Goal: Transaction & Acquisition: Purchase product/service

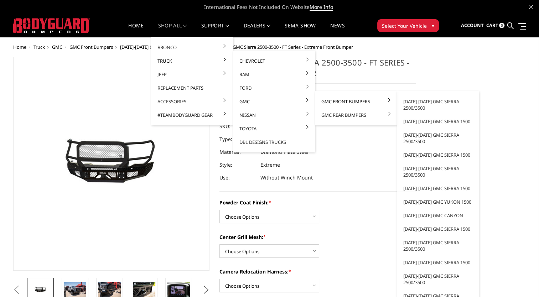
click at [334, 106] on link "GMC Front Bumpers" at bounding box center [356, 102] width 76 height 14
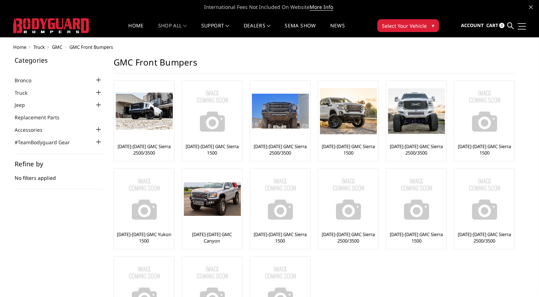
click at [522, 28] on link at bounding box center [521, 25] width 10 height 7
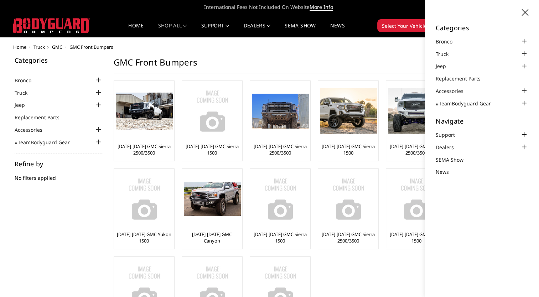
click at [527, 133] on div at bounding box center [524, 134] width 9 height 9
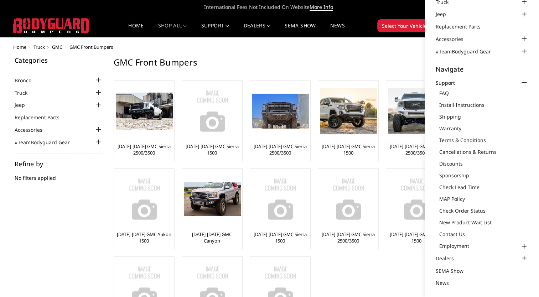
scroll to position [36, 0]
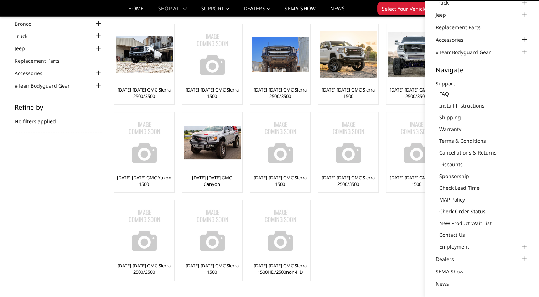
click at [462, 212] on link "Check Order Status" at bounding box center [483, 211] width 89 height 7
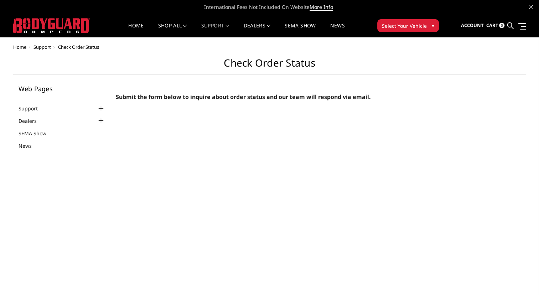
select select "US"
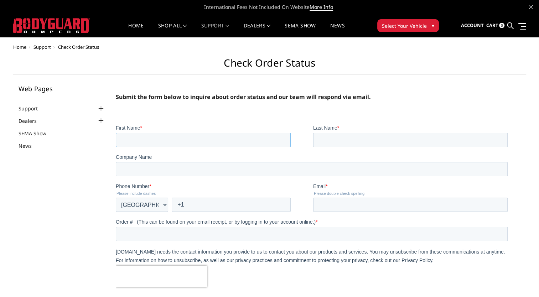
click at [157, 140] on input "First Name *" at bounding box center [203, 140] width 175 height 14
type input "Keaton"
click at [59, 25] on img at bounding box center [51, 25] width 77 height 15
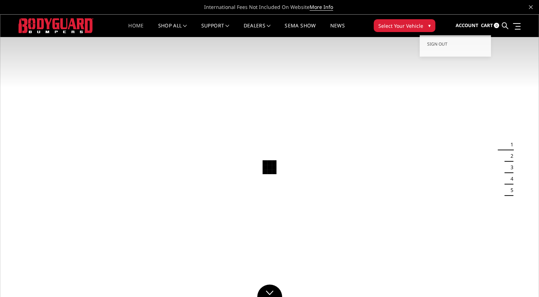
click at [470, 28] on span "Account" at bounding box center [466, 25] width 23 height 6
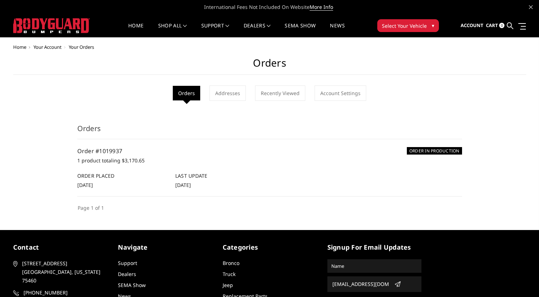
click at [461, 25] on nav "Account Sign out Cart 0 Search Search" at bounding box center [488, 26] width 77 height 22
click at [197, 88] on link "Replacement Parts" at bounding box center [192, 88] width 76 height 14
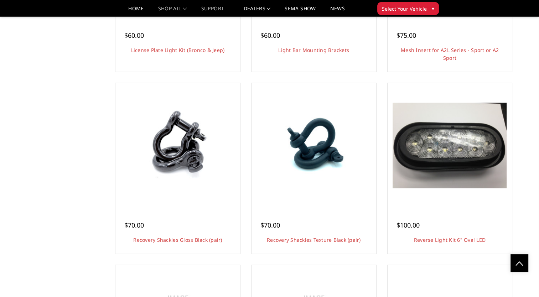
scroll to position [1318, 0]
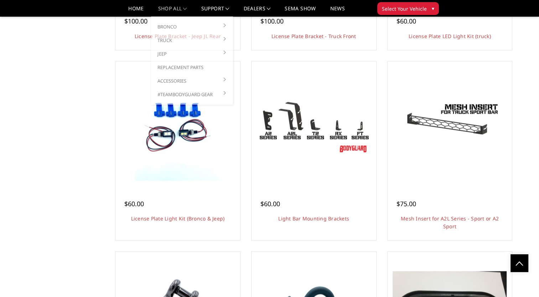
click at [167, 10] on link "shop all" at bounding box center [172, 11] width 29 height 10
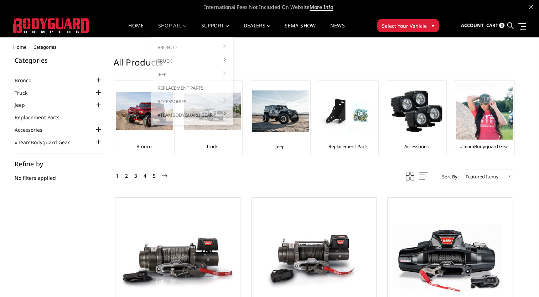
click at [164, 25] on link "shop all" at bounding box center [172, 30] width 29 height 14
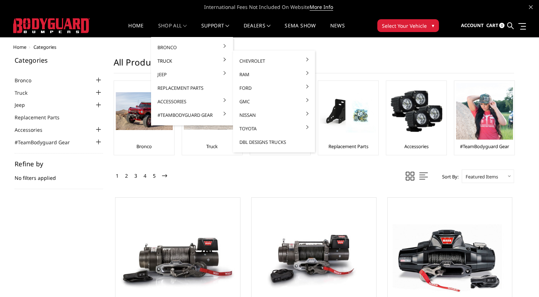
click at [172, 57] on link "Truck" at bounding box center [192, 61] width 76 height 14
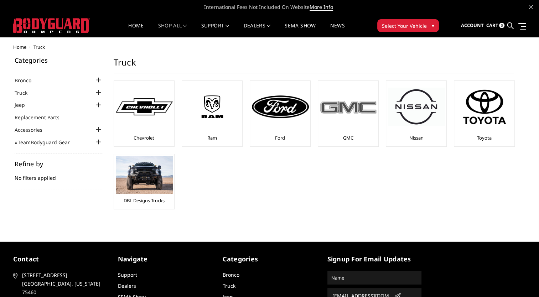
click at [338, 123] on div at bounding box center [348, 107] width 57 height 48
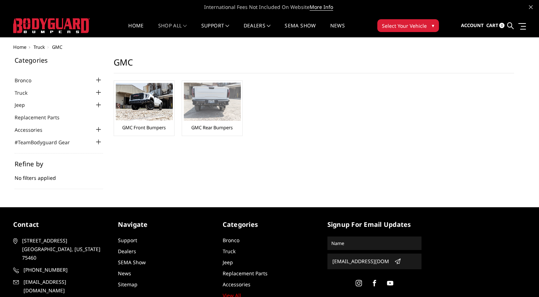
click at [197, 123] on div "GMC Rear Bumpers" at bounding box center [212, 108] width 57 height 51
click at [212, 123] on div "GMC Rear Bumpers" at bounding box center [212, 108] width 57 height 51
click at [221, 103] on img at bounding box center [212, 102] width 57 height 38
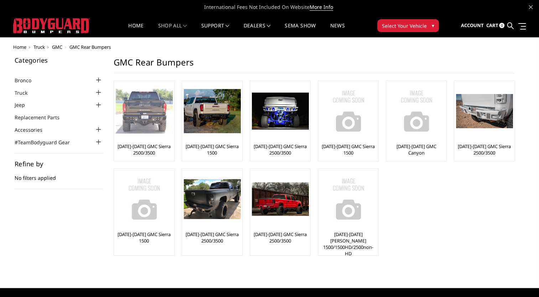
click at [148, 125] on img at bounding box center [144, 111] width 57 height 45
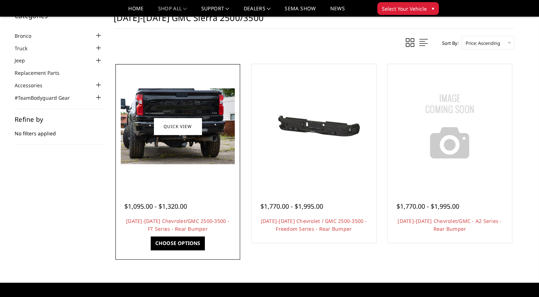
scroll to position [71, 0]
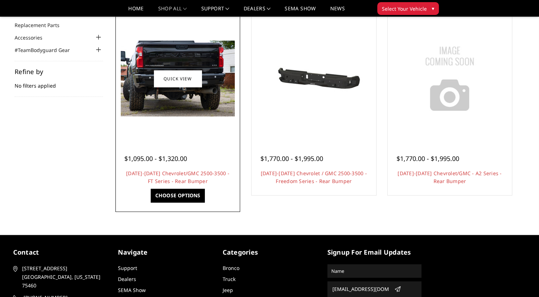
click at [175, 193] on link "Choose Options" at bounding box center [178, 196] width 54 height 14
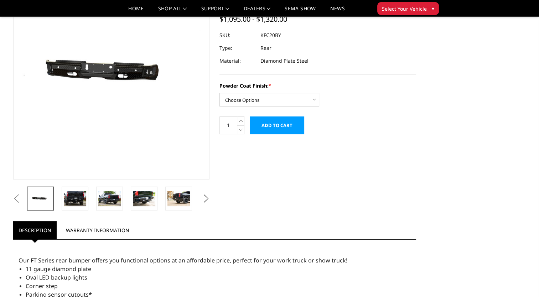
scroll to position [71, 0]
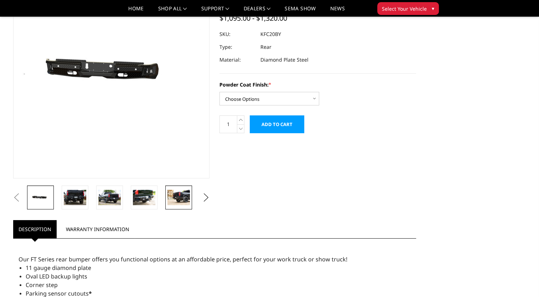
click at [171, 199] on img at bounding box center [178, 197] width 22 height 15
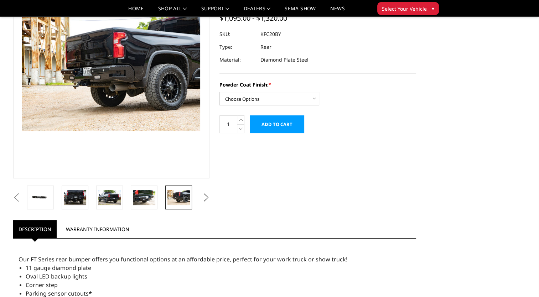
scroll to position [54, 0]
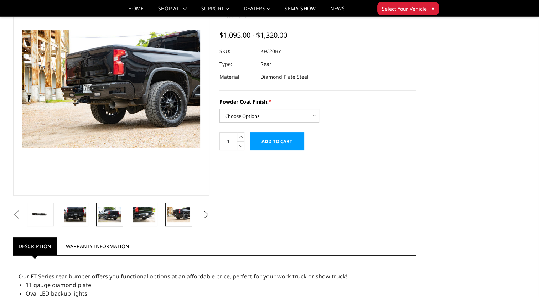
click at [115, 217] on img at bounding box center [109, 214] width 22 height 15
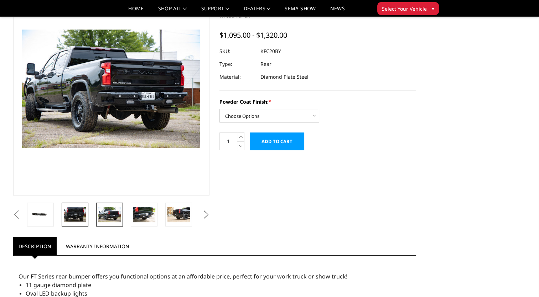
click at [85, 214] on img at bounding box center [75, 214] width 22 height 15
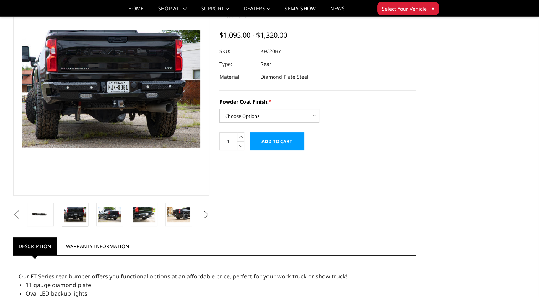
drag, startPoint x: 197, startPoint y: 212, endPoint x: 203, endPoint y: 212, distance: 6.4
click at [197, 212] on ul "Previous Next" at bounding box center [111, 215] width 200 height 24
click at [207, 212] on button "Next" at bounding box center [206, 215] width 11 height 11
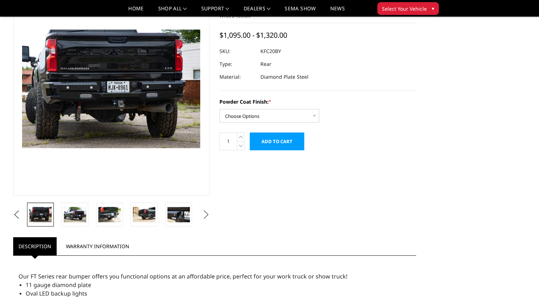
click at [204, 214] on button "Next" at bounding box center [206, 215] width 11 height 11
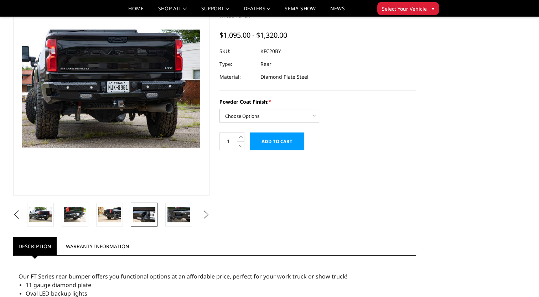
click at [149, 217] on img at bounding box center [144, 214] width 22 height 15
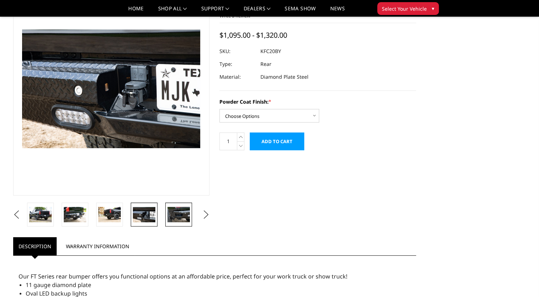
click at [175, 214] on img at bounding box center [178, 214] width 22 height 15
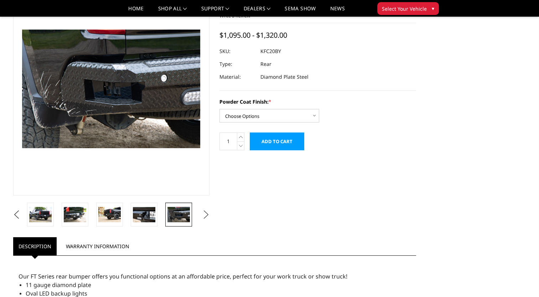
click at [204, 216] on button "Next" at bounding box center [206, 215] width 11 height 11
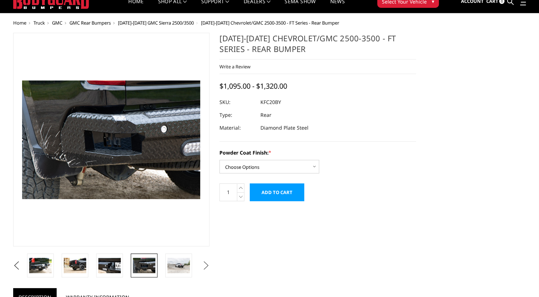
scroll to position [0, 0]
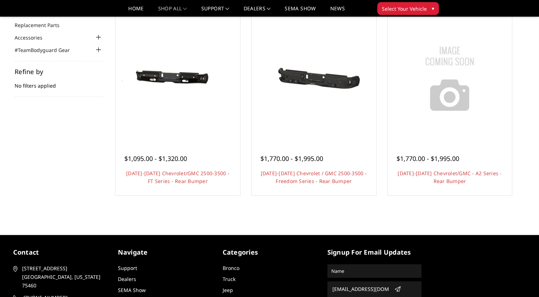
scroll to position [36, 0]
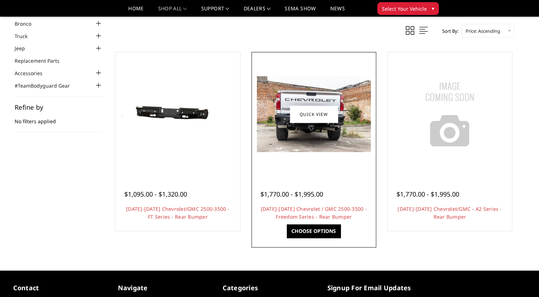
click at [296, 165] on div at bounding box center [313, 114] width 121 height 121
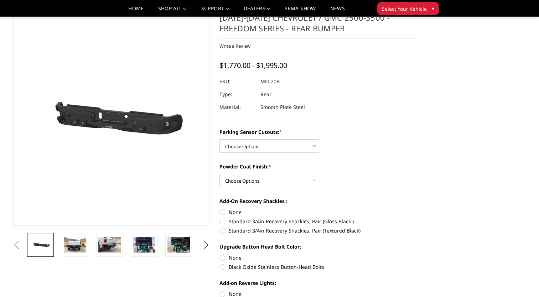
scroll to position [36, 0]
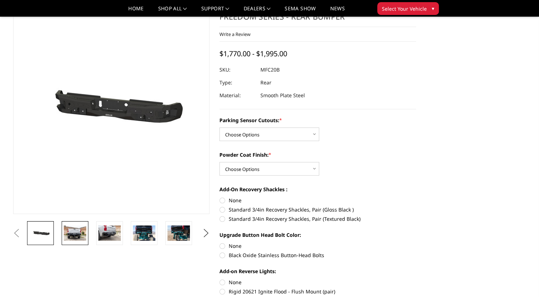
click at [79, 234] on img at bounding box center [75, 233] width 22 height 15
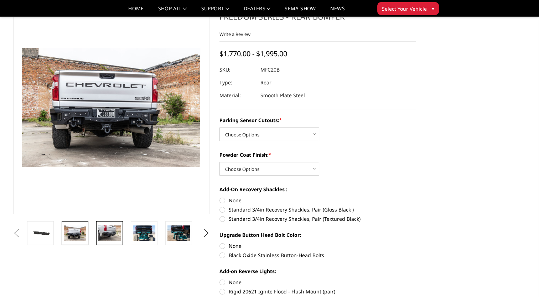
click at [103, 237] on img at bounding box center [109, 233] width 22 height 15
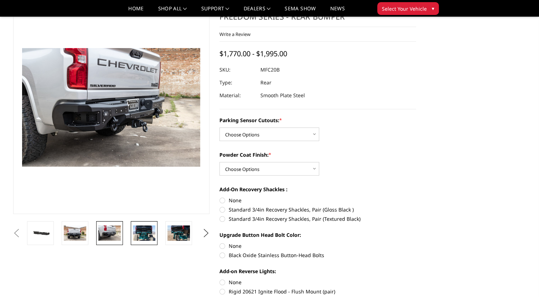
click at [146, 236] on img at bounding box center [144, 233] width 22 height 15
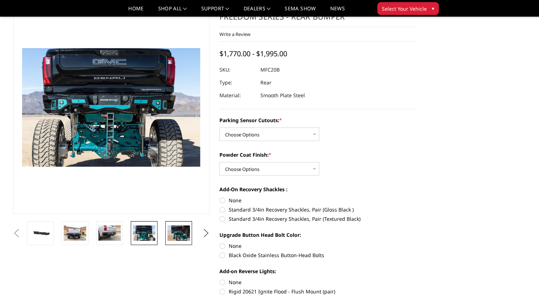
click at [185, 232] on img at bounding box center [178, 233] width 22 height 15
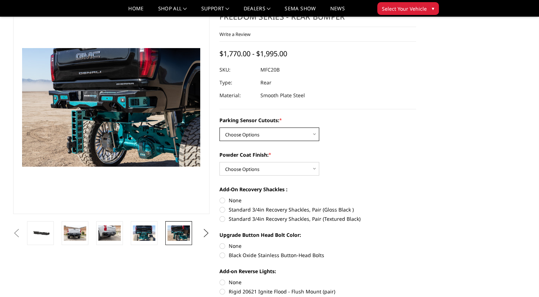
click at [254, 134] on select "Choose Options No - Without Parking Sensor Cutouts Yes - With Parking Sensor Cu…" at bounding box center [269, 135] width 100 height 14
click at [368, 165] on div "Powder Coat Finish: * Choose Options Bare Metal Texture Black Powder Coat" at bounding box center [317, 163] width 197 height 25
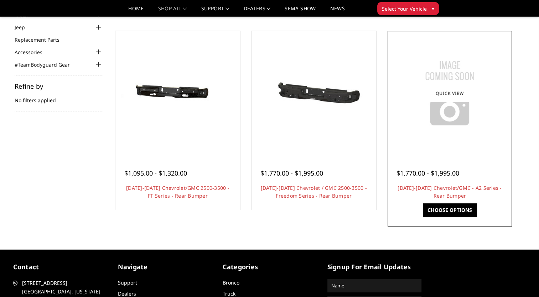
scroll to position [36, 0]
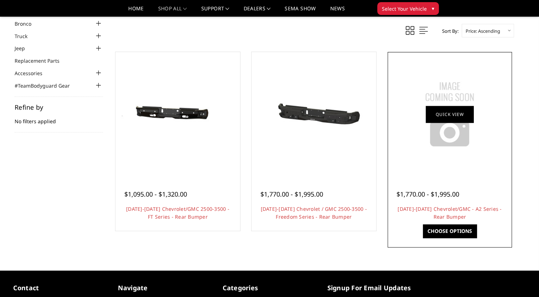
click at [430, 119] on link "Quick view" at bounding box center [450, 114] width 48 height 17
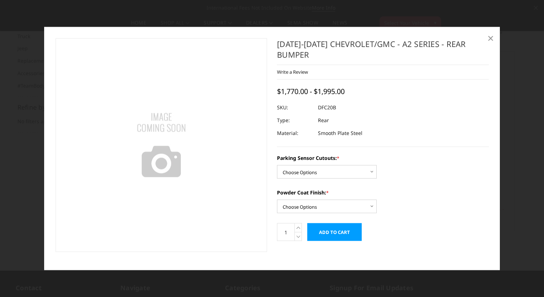
click at [489, 38] on span "×" at bounding box center [491, 37] width 6 height 15
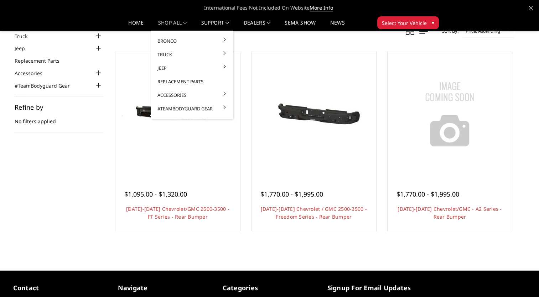
click at [180, 82] on link "Replacement Parts" at bounding box center [192, 82] width 76 height 14
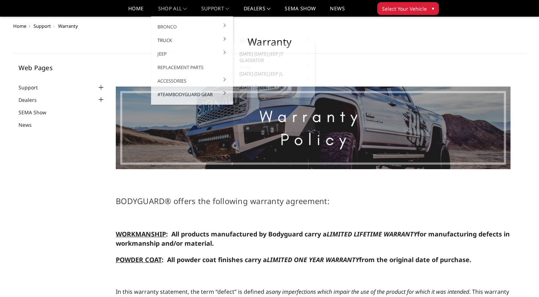
scroll to position [500, 0]
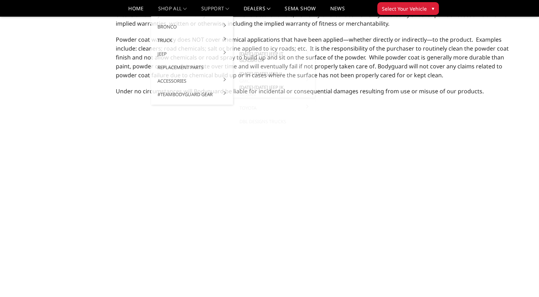
select select "US"
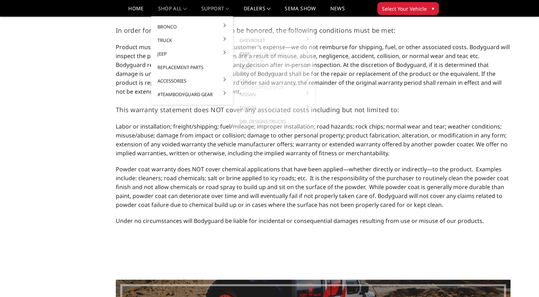
scroll to position [322, 0]
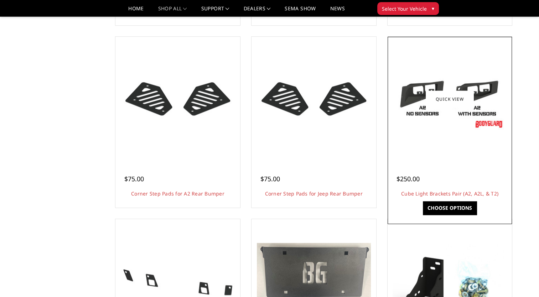
scroll to position [428, 0]
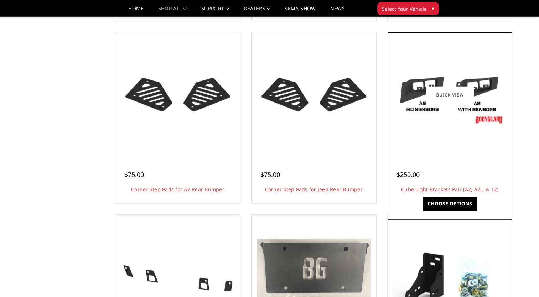
click at [430, 152] on div at bounding box center [449, 94] width 121 height 121
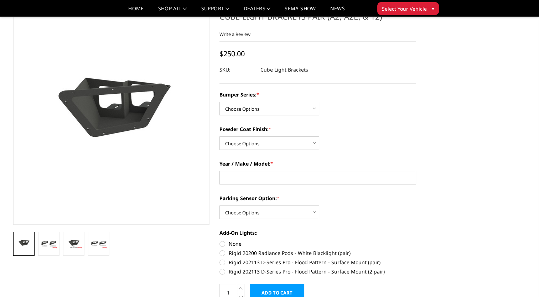
scroll to position [36, 0]
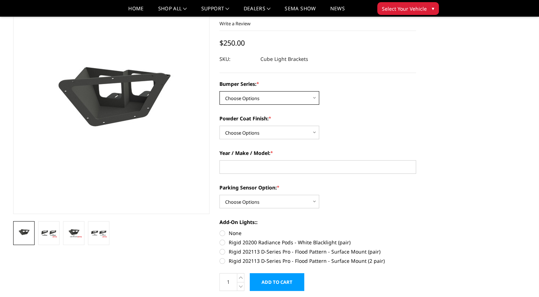
click at [262, 103] on select "Choose Options Freedom Series - truck front (winch) Freedom Series - truck fron…" at bounding box center [269, 98] width 100 height 14
select select "1234"
click at [219, 91] on select "Choose Options Freedom Series - truck front (winch) Freedom Series - truck fron…" at bounding box center [269, 98] width 100 height 14
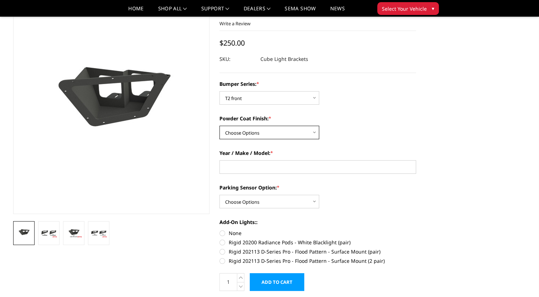
click at [257, 135] on select "Choose Options Bare metal (included) Gloss black powder coat Texture black powd…" at bounding box center [269, 133] width 100 height 14
select select "652"
click at [219, 126] on select "Choose Options Bare metal (included) Gloss black powder coat Texture black powd…" at bounding box center [269, 133] width 100 height 14
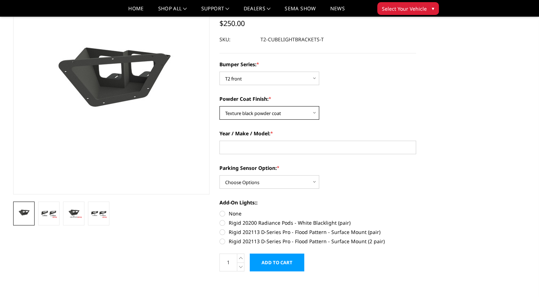
scroll to position [71, 0]
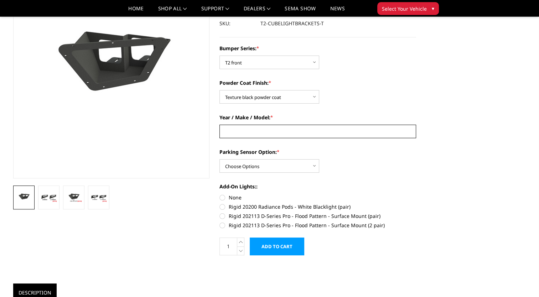
click at [289, 132] on input "Year / Make / Model: *" at bounding box center [317, 132] width 197 height 14
click at [234, 128] on input "Year / Make / Model: *" at bounding box center [317, 132] width 197 height 14
click at [351, 134] on input "Year / Make / Model: *" at bounding box center [317, 132] width 197 height 14
type input "2022 /gmc/2500hd"
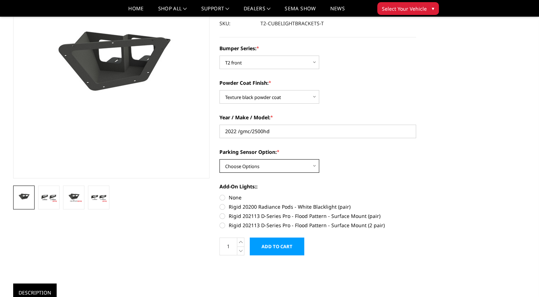
click at [253, 168] on select "Choose Options Yes - With sensor cutouts No - Without sensor cutouts" at bounding box center [269, 166] width 100 height 14
select select "1105"
click at [219, 159] on select "Choose Options Yes - With sensor cutouts No - Without sensor cutouts" at bounding box center [269, 166] width 100 height 14
click at [95, 202] on link at bounding box center [98, 198] width 21 height 24
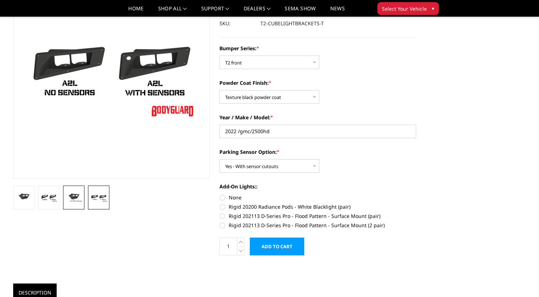
click at [67, 202] on img at bounding box center [73, 198] width 17 height 10
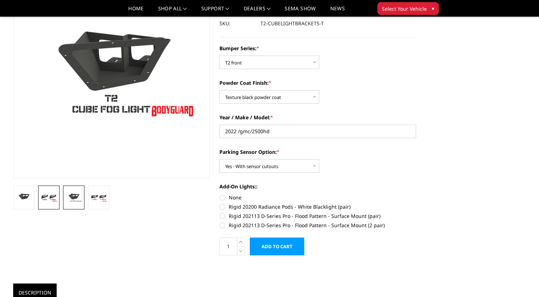
click at [50, 202] on img at bounding box center [48, 198] width 17 height 10
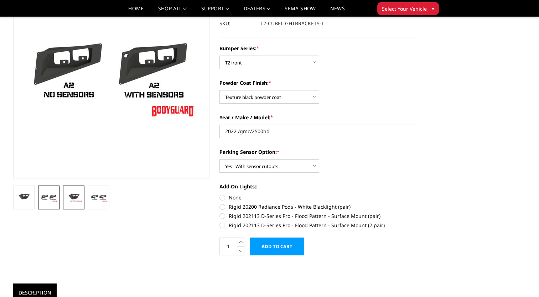
click at [71, 197] on img at bounding box center [73, 198] width 17 height 10
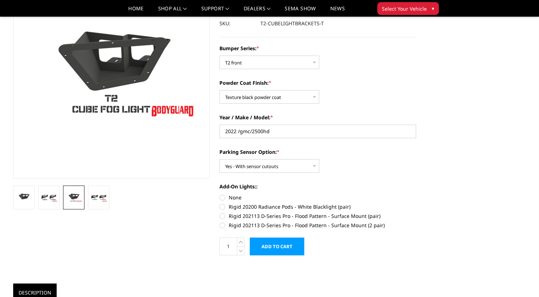
scroll to position [107, 0]
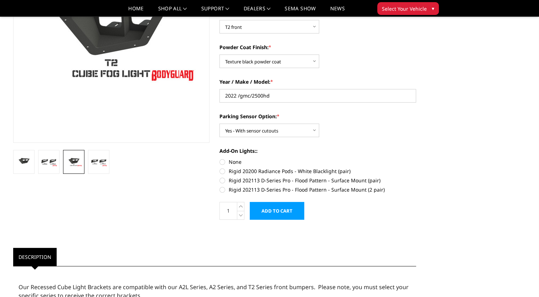
click at [224, 190] on label "Rigid 202113 D-Series Pro - Flood Pattern - Surface Mount (2 pair)" at bounding box center [317, 189] width 197 height 7
click at [416, 177] on input "Rigid 202113 D-Series Pro - Flood Pattern - Surface Mount (2 pair)" at bounding box center [416, 177] width 0 height 0
radio input "true"
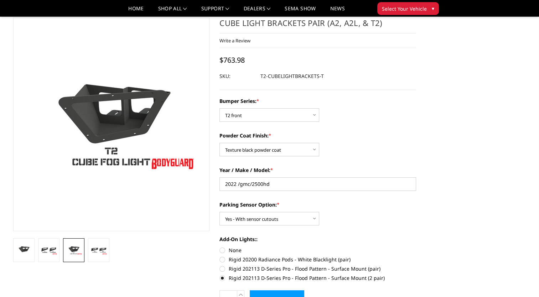
scroll to position [36, 0]
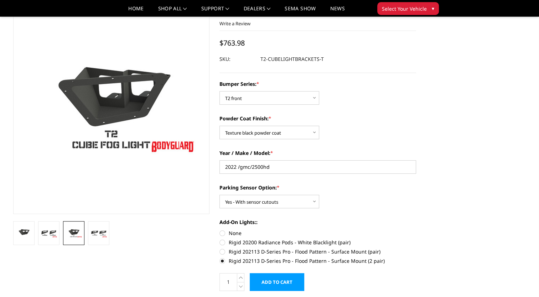
click at [223, 253] on label "Rigid 202113 D-Series Pro - Flood Pattern - Surface Mount (pair)" at bounding box center [317, 251] width 197 height 7
click at [416, 239] on input "Rigid 202113 D-Series Pro - Flood Pattern - Surface Mount (pair)" at bounding box center [416, 239] width 0 height 0
radio input "true"
click at [223, 260] on label "Rigid 202113 D-Series Pro - Flood Pattern - Surface Mount (2 pair)" at bounding box center [317, 260] width 197 height 7
click at [416, 248] on input "Rigid 202113 D-Series Pro - Flood Pattern - Surface Mount (2 pair)" at bounding box center [416, 248] width 0 height 0
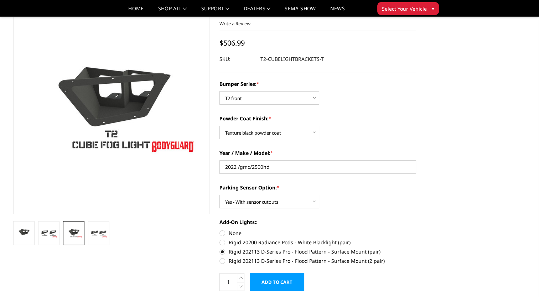
radio input "true"
click at [224, 246] on label "Rigid 20200 Radiance Pods - White Blacklight (pair)" at bounding box center [317, 242] width 197 height 7
click at [416, 230] on input "Rigid 20200 Radiance Pods - White Blacklight (pair)" at bounding box center [416, 229] width 0 height 0
radio input "true"
click at [224, 253] on label "Rigid 202113 D-Series Pro - Flood Pattern - Surface Mount (pair)" at bounding box center [317, 251] width 197 height 7
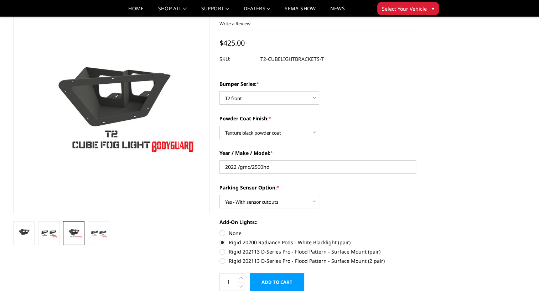
click at [416, 239] on input "Rigid 202113 D-Series Pro - Flood Pattern - Surface Mount (pair)" at bounding box center [416, 239] width 0 height 0
radio input "true"
click at [222, 264] on label "Rigid 202113 D-Series Pro - Flood Pattern - Surface Mount (2 pair)" at bounding box center [317, 260] width 197 height 7
click at [416, 248] on input "Rigid 202113 D-Series Pro - Flood Pattern - Surface Mount (2 pair)" at bounding box center [416, 248] width 0 height 0
radio input "true"
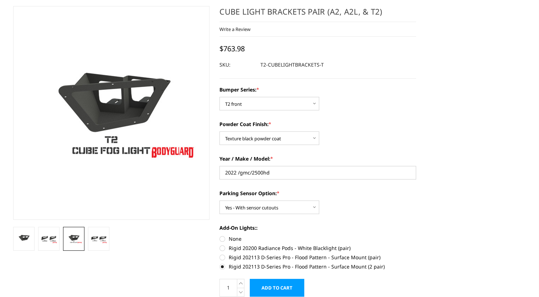
scroll to position [0, 0]
